Goal: Information Seeking & Learning: Learn about a topic

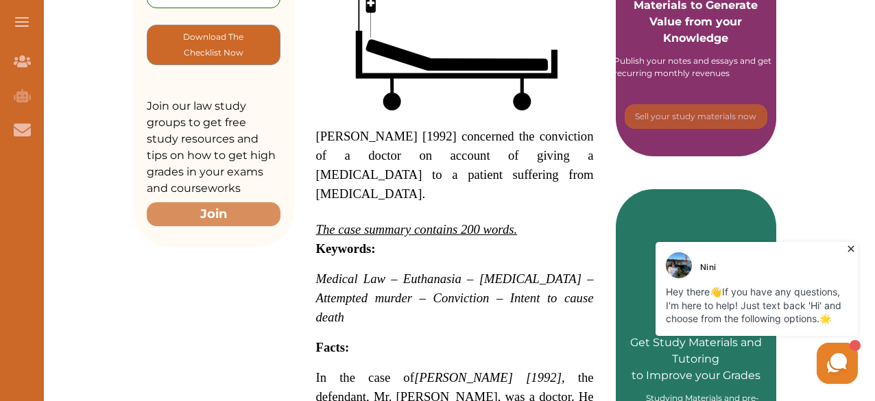
scroll to position [467, 0]
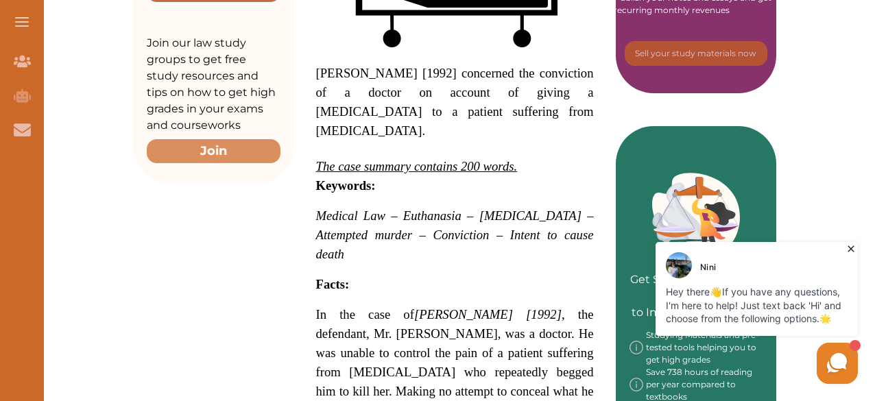
drag, startPoint x: 320, startPoint y: 113, endPoint x: 479, endPoint y: 179, distance: 171.6
click at [479, 179] on p "R v Cox [1992] concerned the conviction of a doctor on account of giving a leth…" at bounding box center [455, 395] width 278 height 941
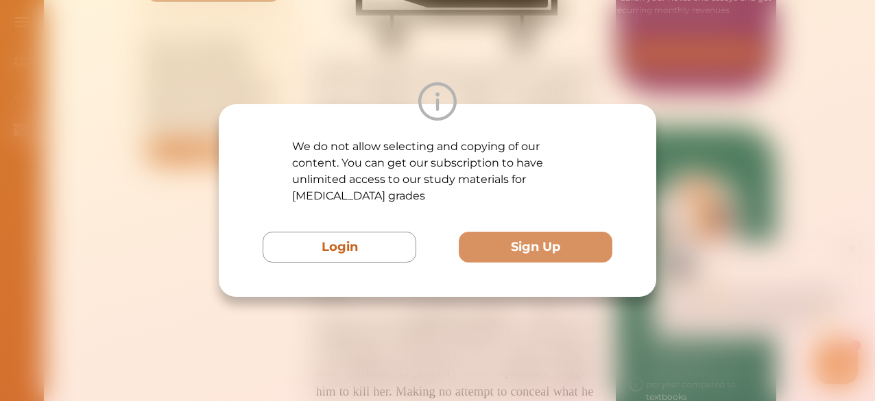
click at [336, 99] on div at bounding box center [438, 101] width 438 height 38
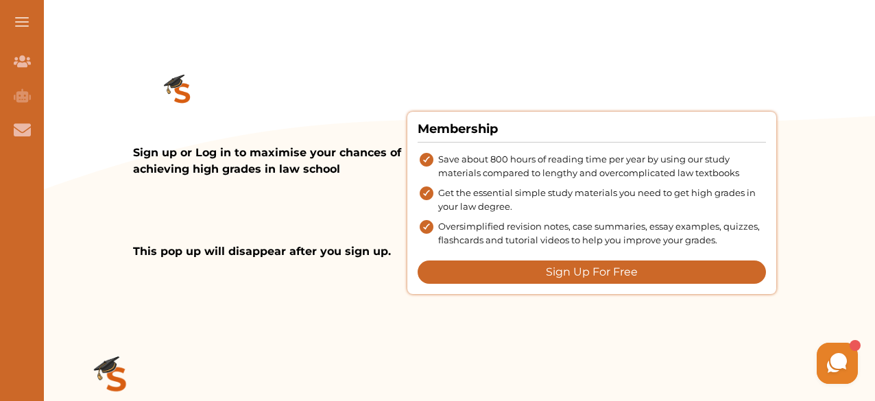
scroll to position [1400, 0]
